Goal: Information Seeking & Learning: Learn about a topic

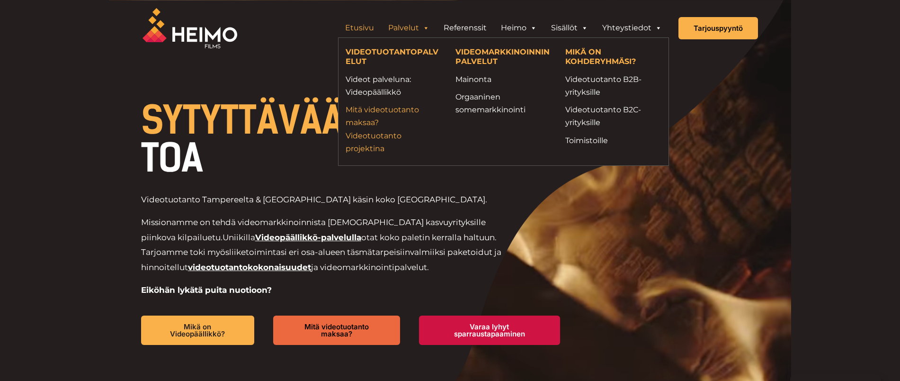
click at [378, 124] on link "Mitä videotuotanto maksaa? Videotuotanto projektina" at bounding box center [394, 129] width 96 height 52
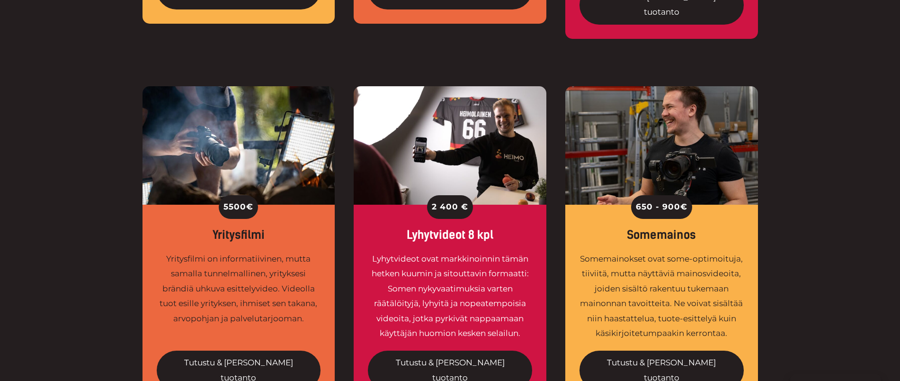
scroll to position [688, 0]
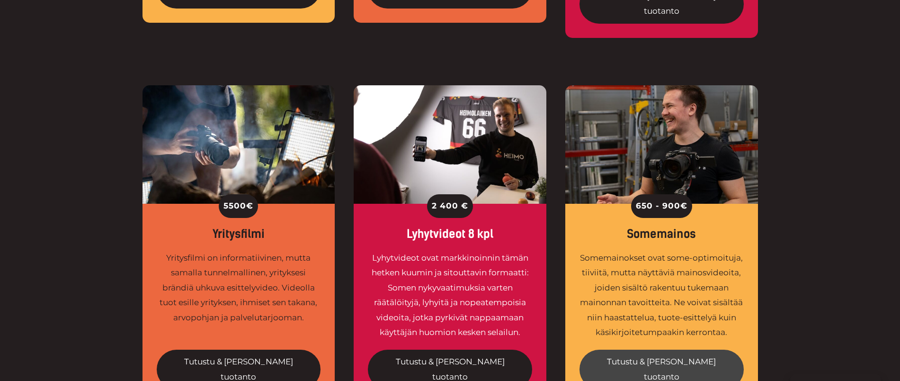
click at [642, 349] on link "Tutustu & tilaa tuotanto" at bounding box center [661, 368] width 164 height 39
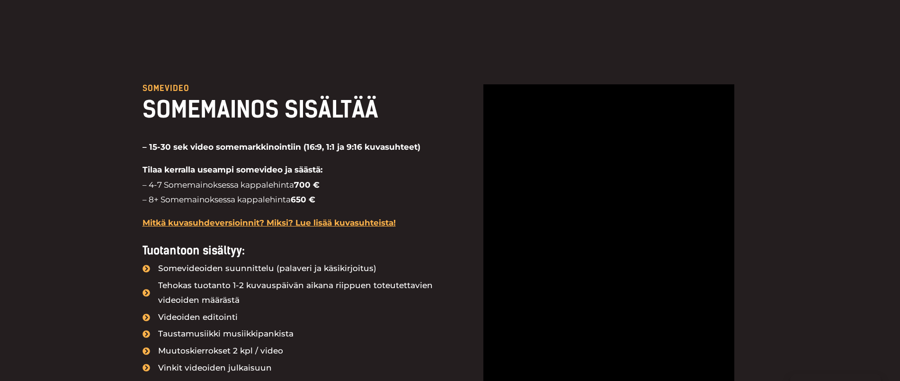
scroll to position [946, 0]
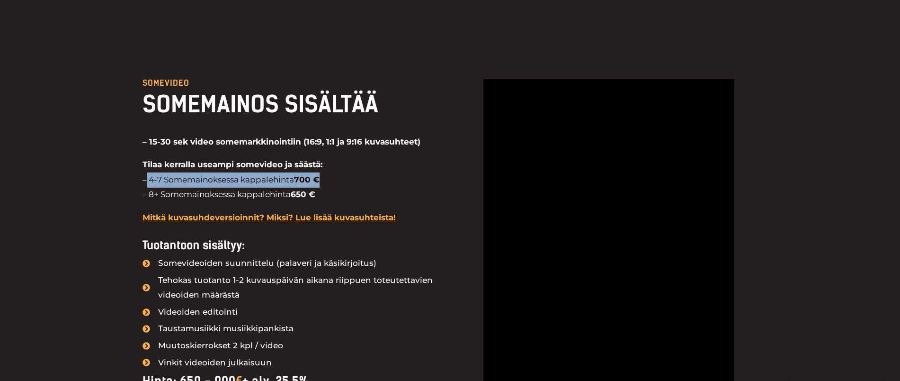
drag, startPoint x: 147, startPoint y: 109, endPoint x: 322, endPoint y: 108, distance: 175.2
click at [322, 157] on p "Tilaa kerralla useampi somevideo ja säästä: – 4-7 Somemainoksessa kappalehinta …" at bounding box center [292, 179] width 298 height 45
